Goal: Find specific page/section: Find specific page/section

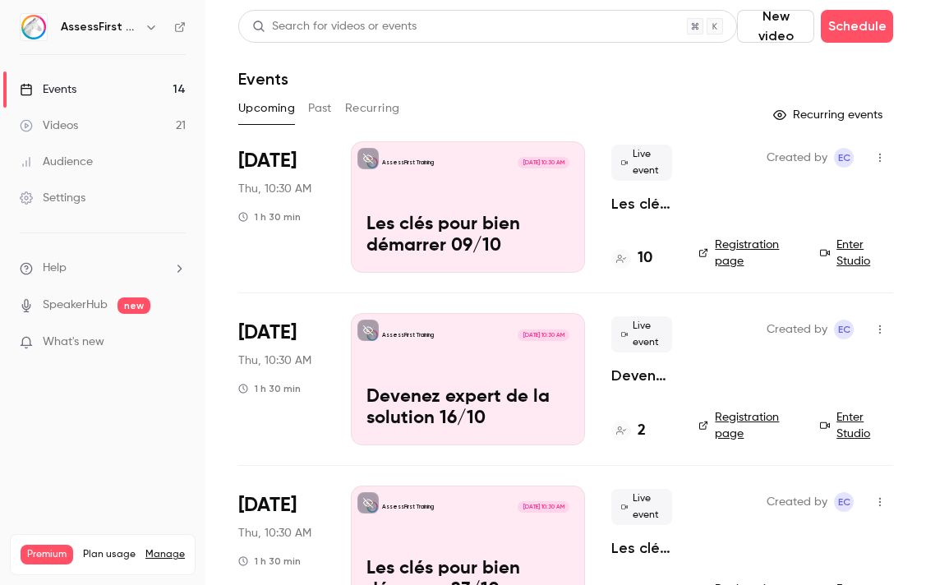
click at [642, 257] on h4 "10" at bounding box center [644, 258] width 15 height 22
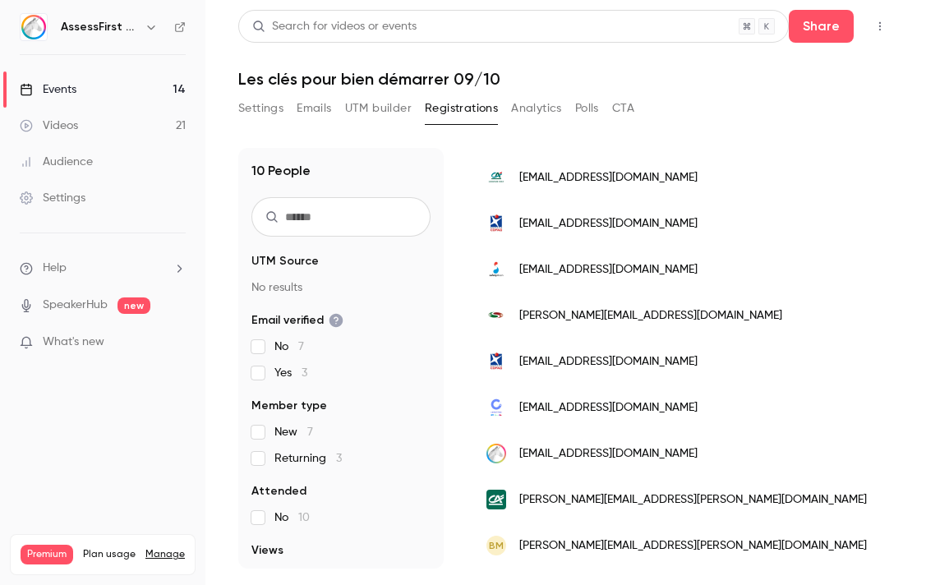
scroll to position [221, 0]
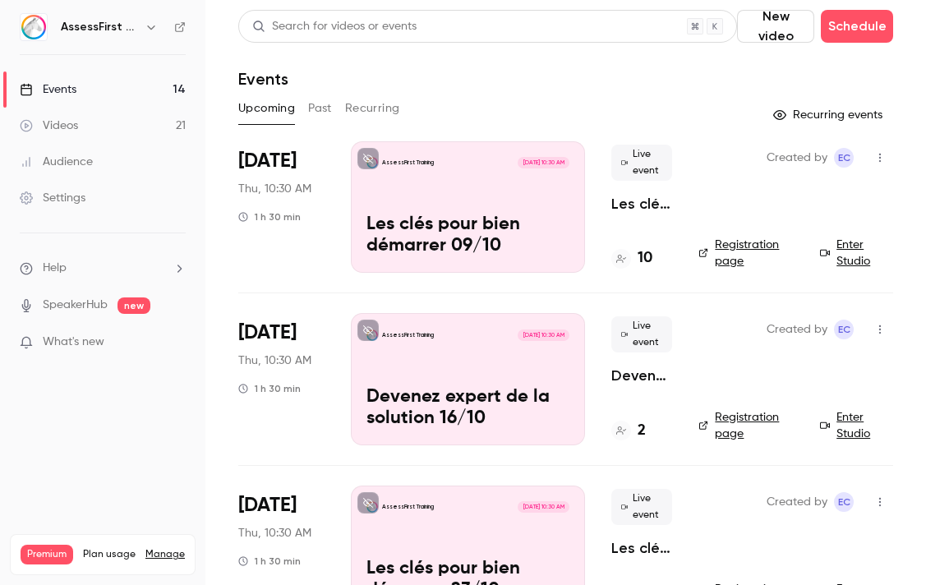
click at [845, 255] on link "Enter Studio" at bounding box center [856, 253] width 73 height 33
click at [847, 258] on link "Enter Studio" at bounding box center [856, 253] width 73 height 33
